Goal: Task Accomplishment & Management: Use online tool/utility

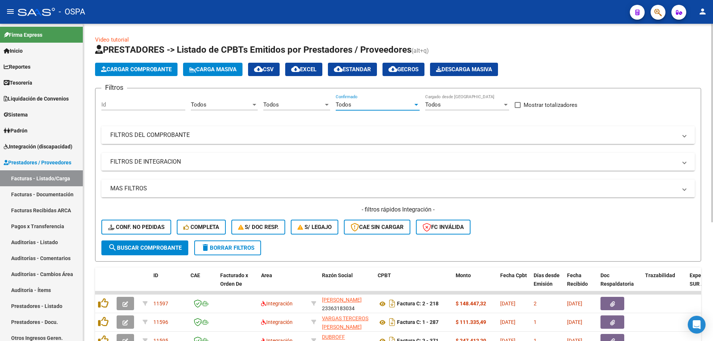
click at [152, 130] on mat-expansion-panel-header "FILTROS DEL COMPROBANTE" at bounding box center [397, 135] width 593 height 18
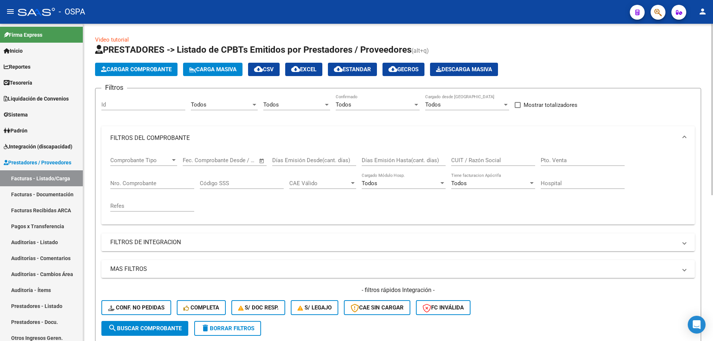
click at [121, 176] on div "Nro. Comprobante" at bounding box center [152, 181] width 84 height 16
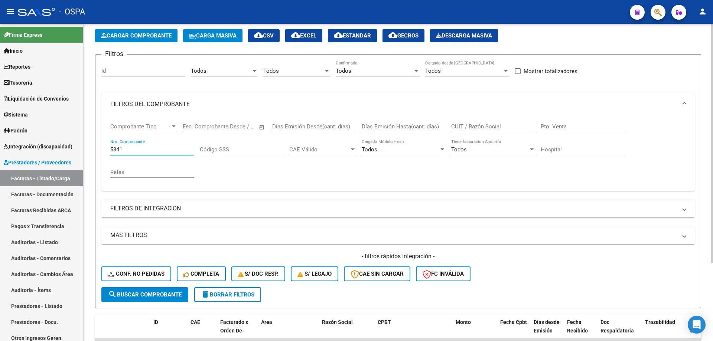
scroll to position [103, 0]
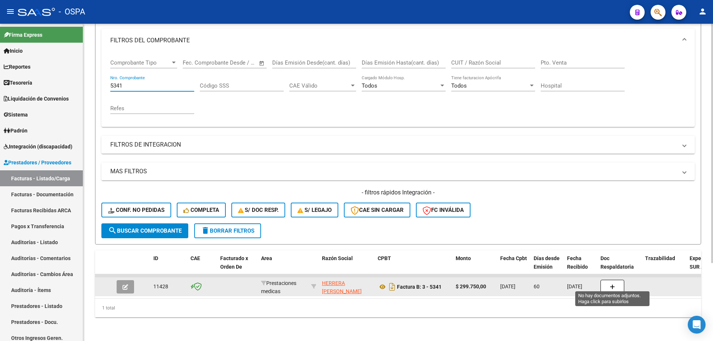
type input "5341"
click at [616, 280] on button "button" at bounding box center [612, 287] width 24 height 14
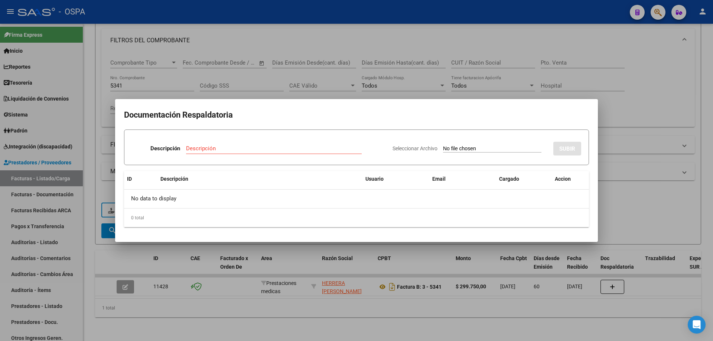
click at [642, 199] on div at bounding box center [356, 170] width 713 height 341
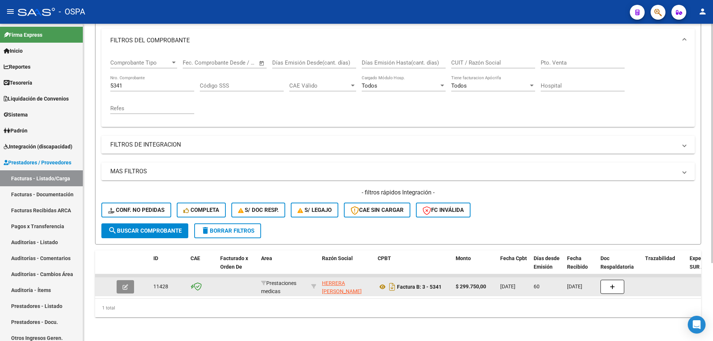
click at [123, 284] on icon "button" at bounding box center [126, 287] width 6 height 6
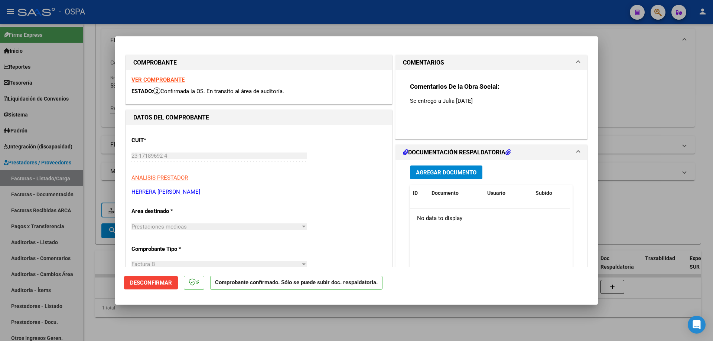
click at [648, 194] on div at bounding box center [356, 170] width 713 height 341
type input "$ 0,00"
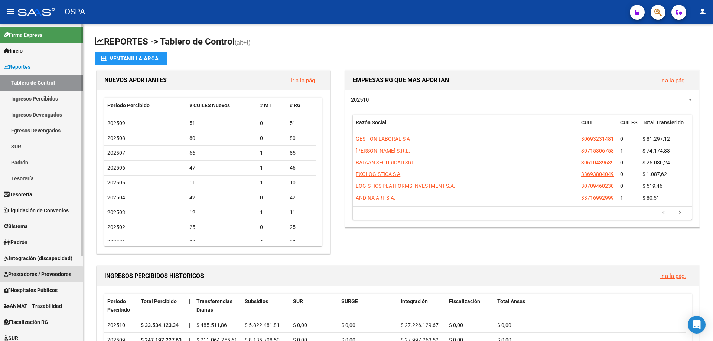
click at [25, 278] on link "Prestadores / Proveedores" at bounding box center [41, 274] width 83 height 16
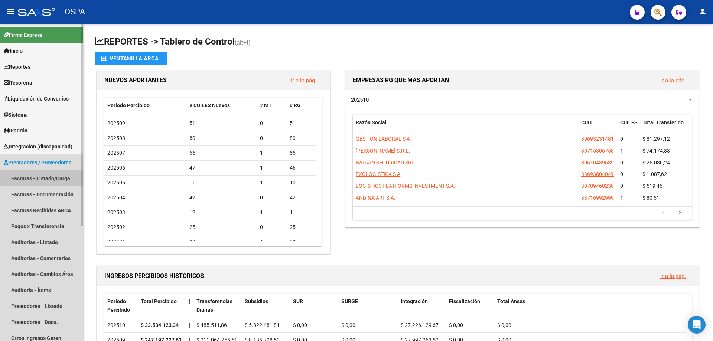
click at [30, 177] on link "Facturas - Listado/Carga" at bounding box center [41, 178] width 83 height 16
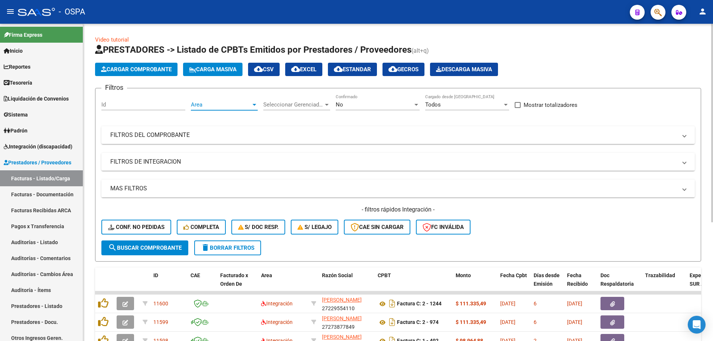
click at [202, 102] on span "Area" at bounding box center [221, 104] width 60 height 7
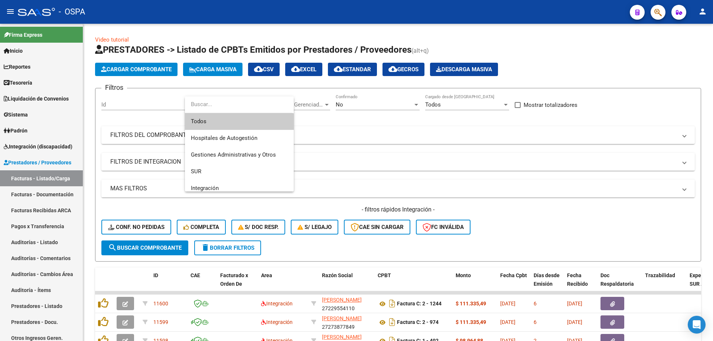
click at [211, 121] on span "Todos" at bounding box center [239, 121] width 97 height 17
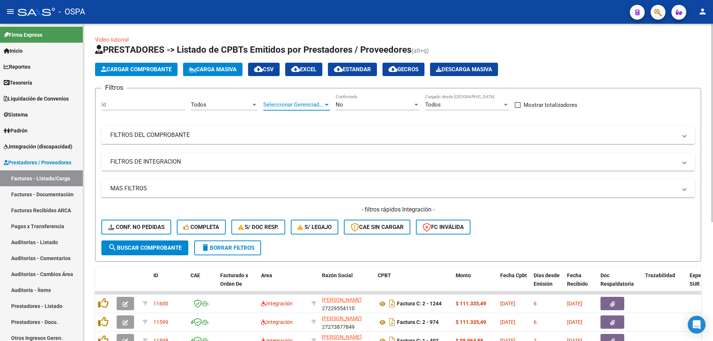
click at [282, 103] on span "Seleccionar Gerenciador" at bounding box center [293, 104] width 60 height 7
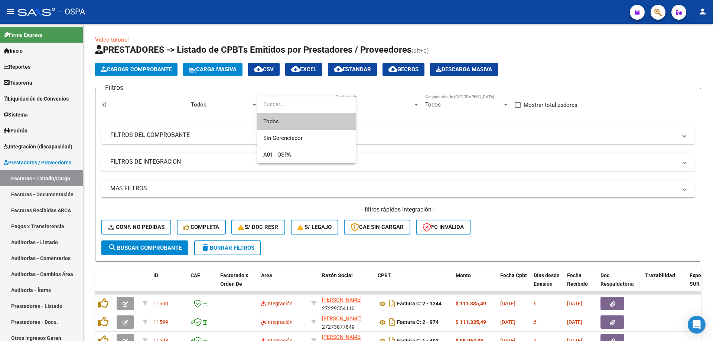
click at [287, 126] on span "Todos" at bounding box center [306, 121] width 87 height 17
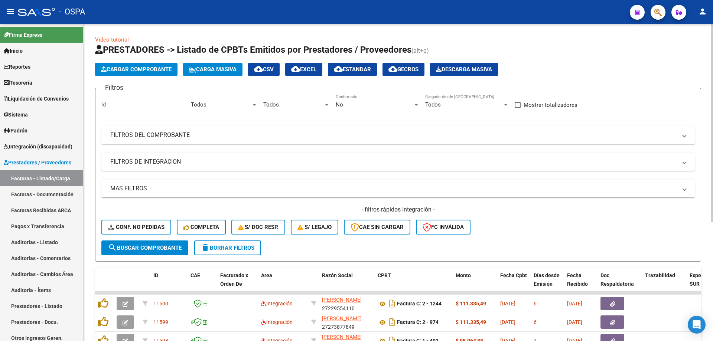
click at [348, 97] on div "No Confirmado" at bounding box center [378, 102] width 84 height 16
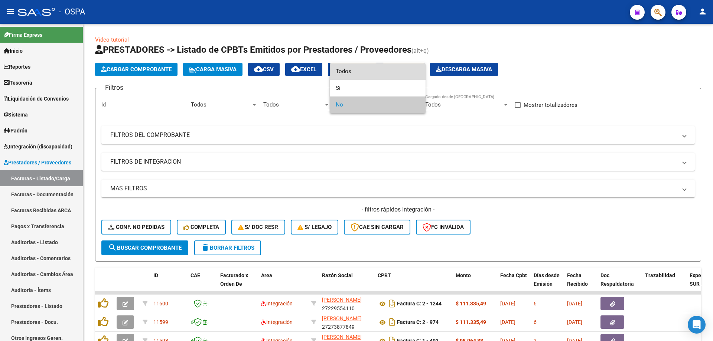
click at [373, 70] on span "Todos" at bounding box center [378, 71] width 84 height 17
